Goal: Information Seeking & Learning: Check status

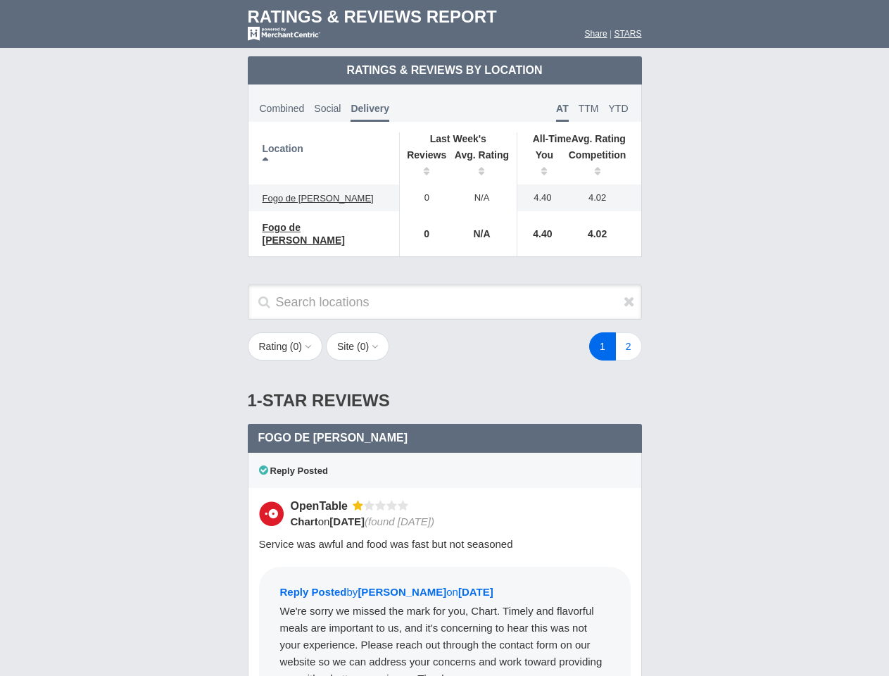
scroll to position [682, 0]
click at [444, 338] on div "1 2" at bounding box center [533, 346] width 246 height 28
click at [324, 158] on th "Location" at bounding box center [324, 158] width 151 height 52
click at [423, 165] on th "Reviews" at bounding box center [423, 164] width 48 height 39
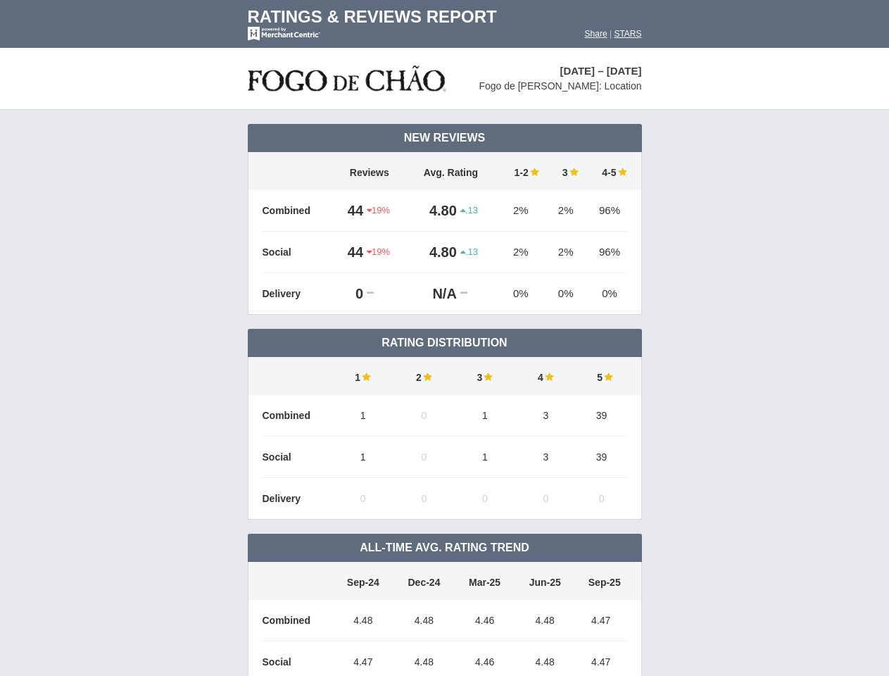
click at [444, 338] on td "Rating Distribution" at bounding box center [445, 343] width 394 height 28
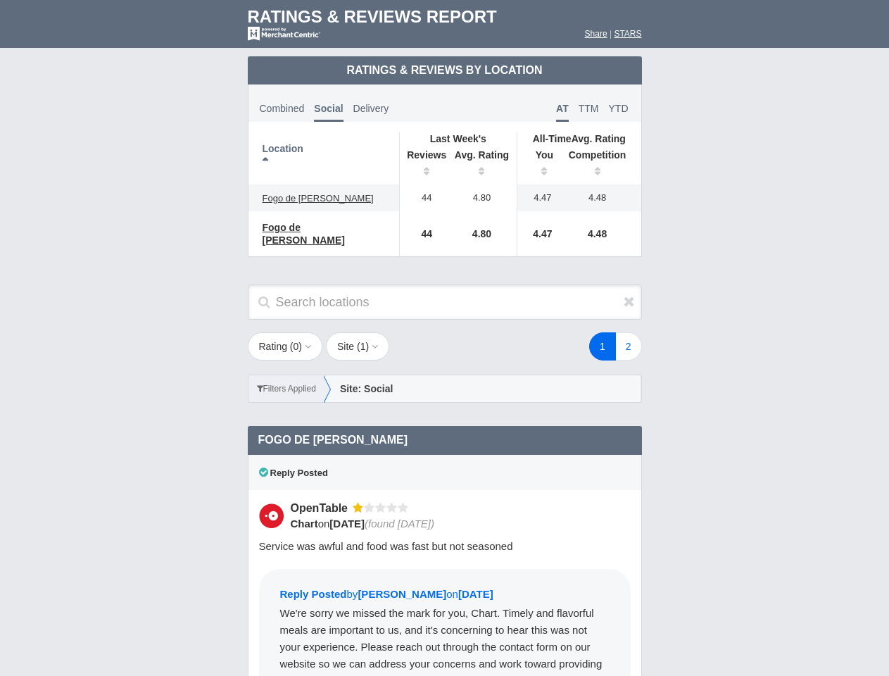
scroll to position [682, 0]
click at [444, 338] on div "1 2" at bounding box center [533, 346] width 246 height 28
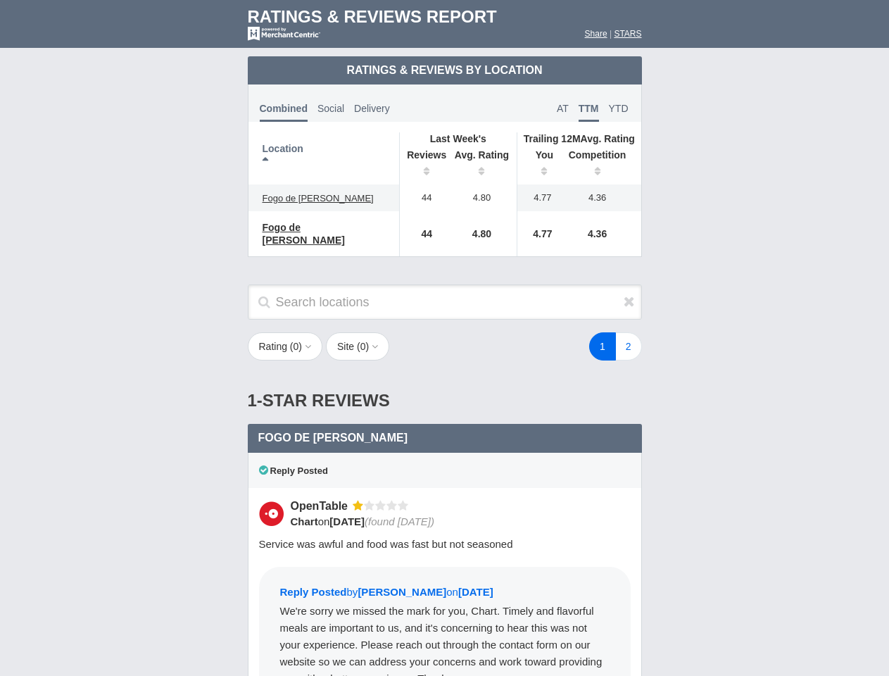
scroll to position [682, 0]
